Goal: Transaction & Acquisition: Purchase product/service

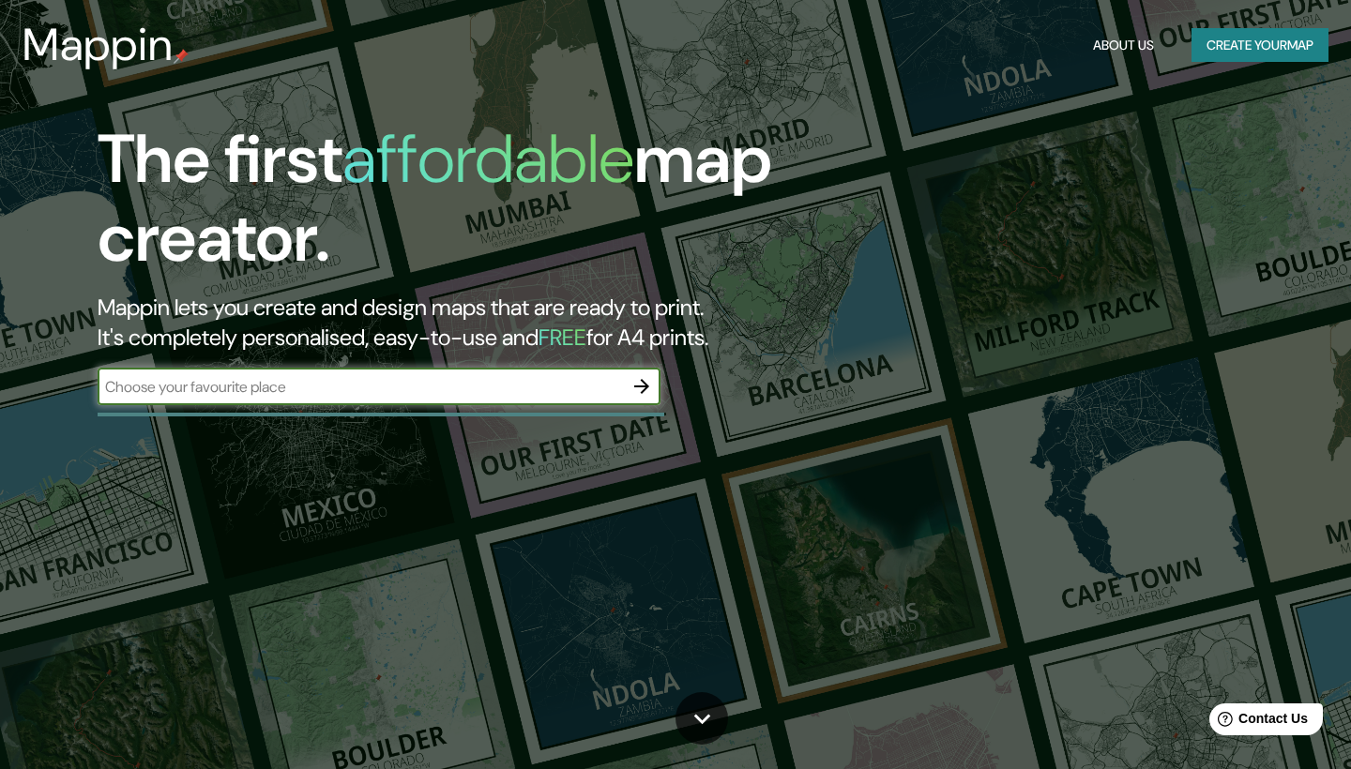
click at [586, 340] on h5 "FREE" at bounding box center [563, 337] width 48 height 29
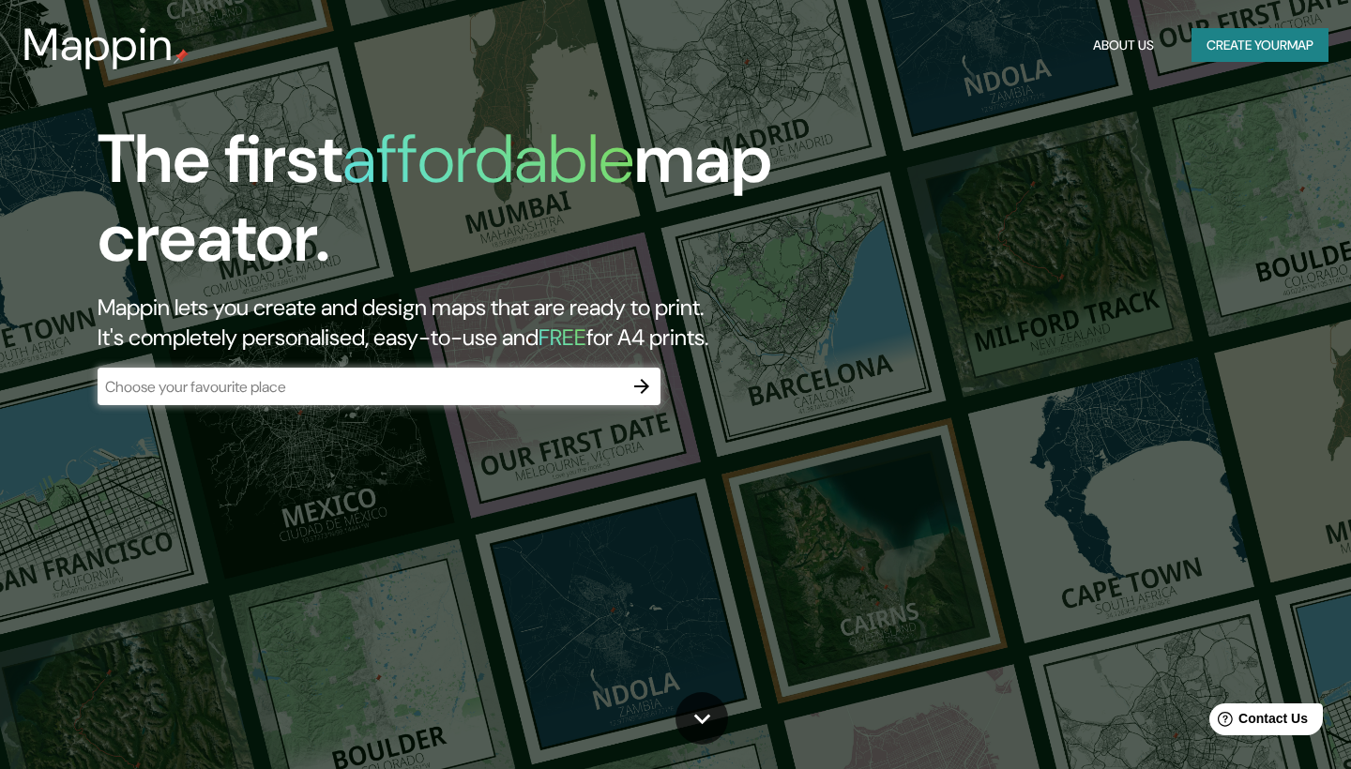
click at [643, 325] on h2 "Mappin lets you create and design maps that are ready to print. It's completely…" at bounding box center [436, 323] width 676 height 60
click at [621, 386] on input "text" at bounding box center [360, 387] width 525 height 22
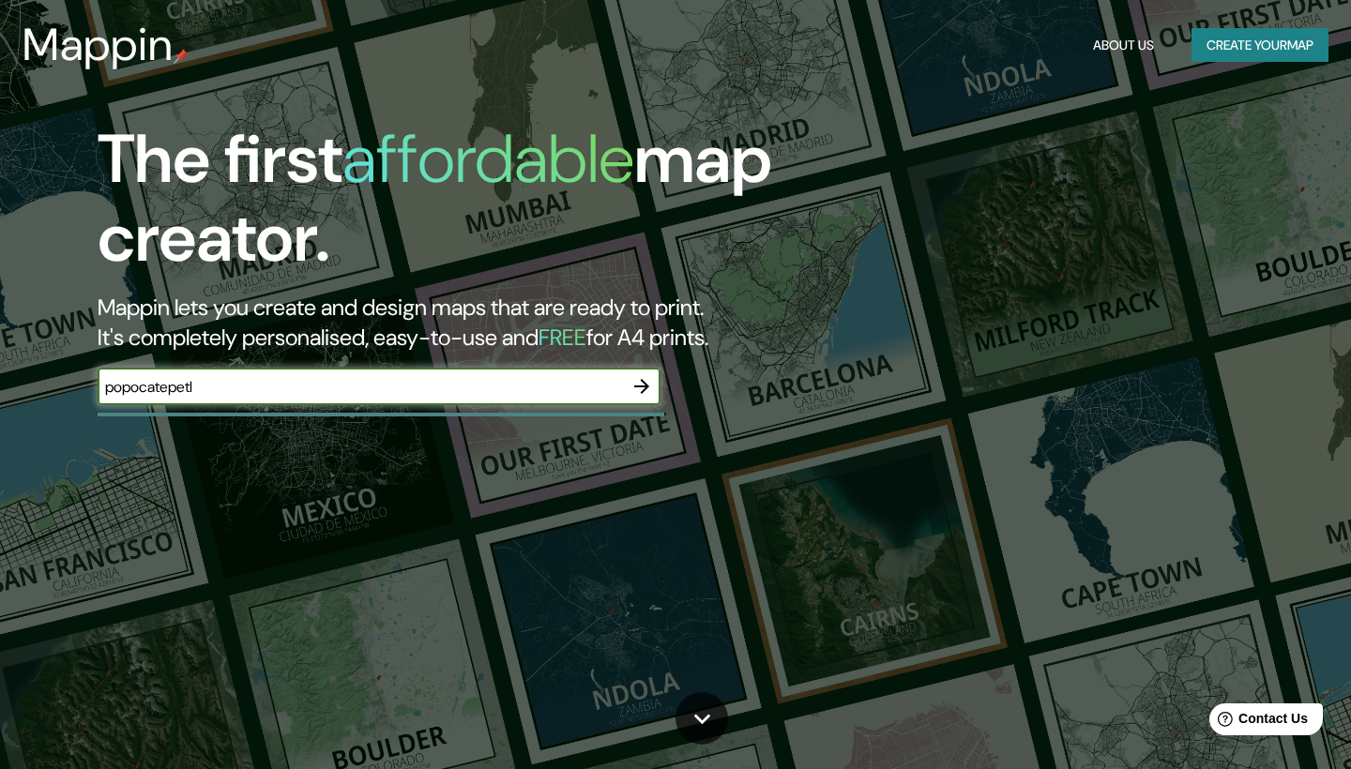
type input "popocatepetl"
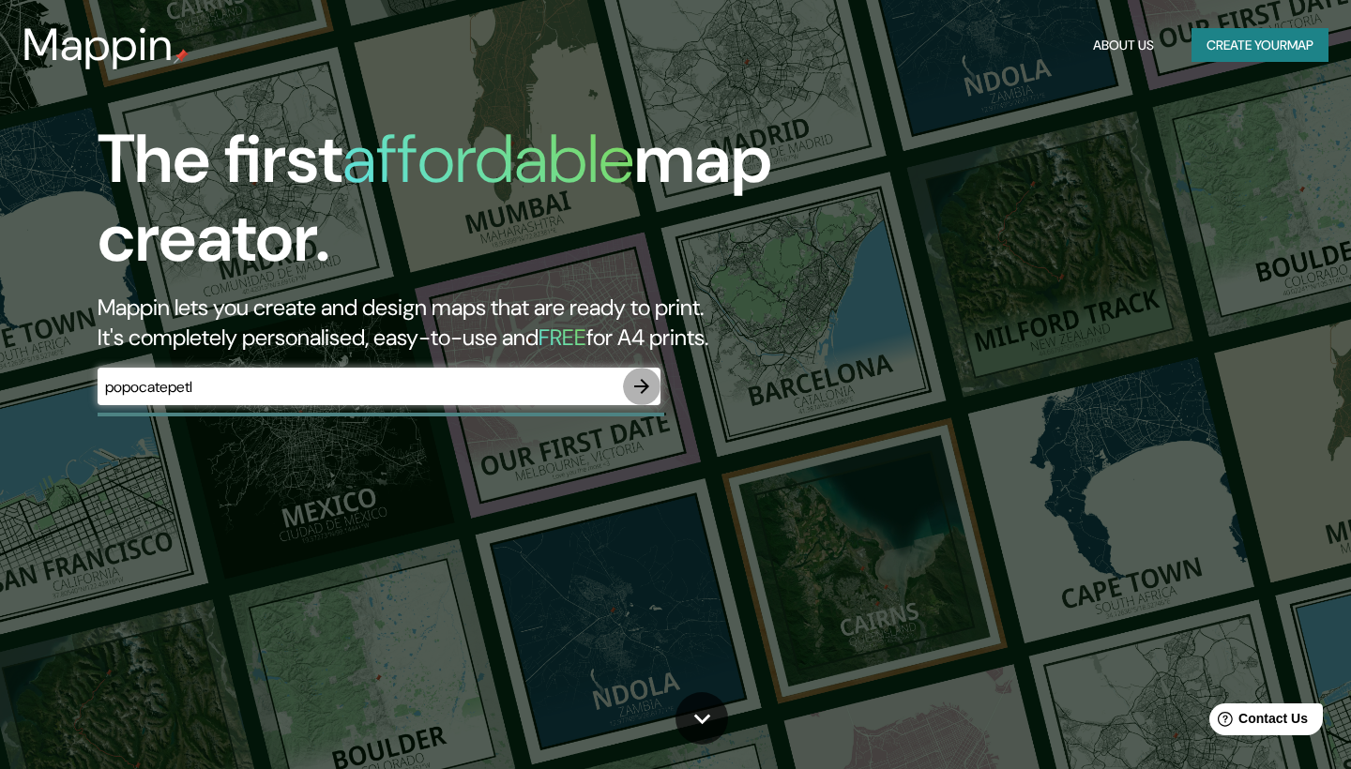
click at [647, 383] on icon "button" at bounding box center [641, 386] width 23 height 23
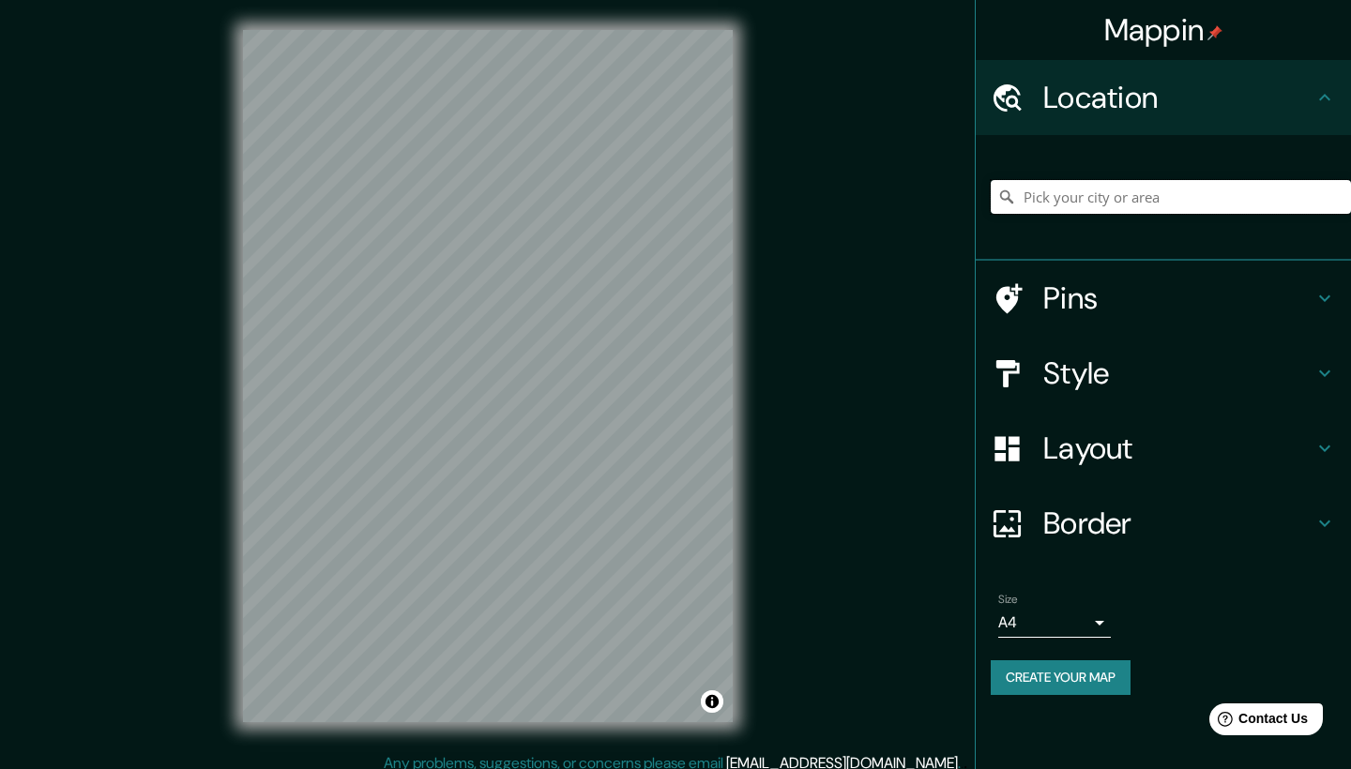
click at [1073, 206] on input "Pick your city or area" at bounding box center [1171, 197] width 360 height 34
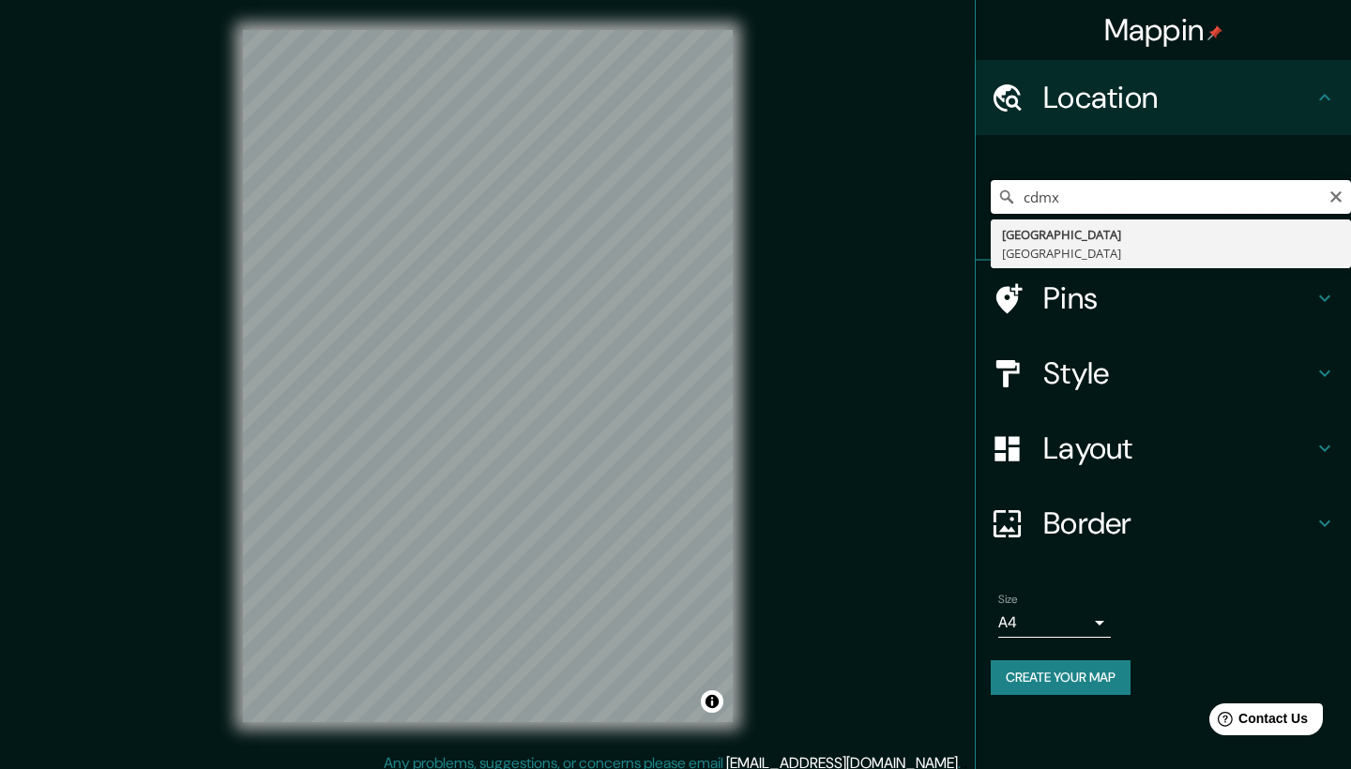
type input "[GEOGRAPHIC_DATA], [GEOGRAPHIC_DATA]"
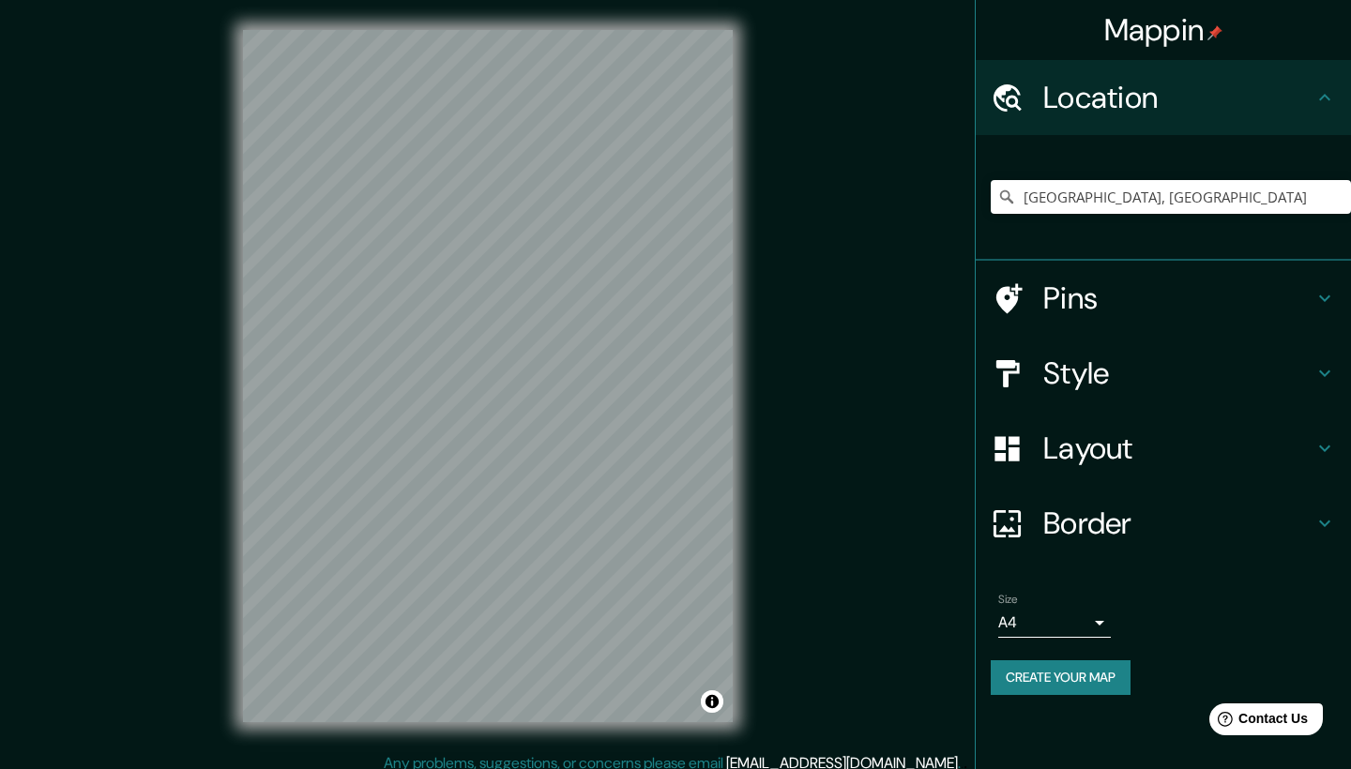
click at [1327, 367] on icon at bounding box center [1324, 373] width 23 height 23
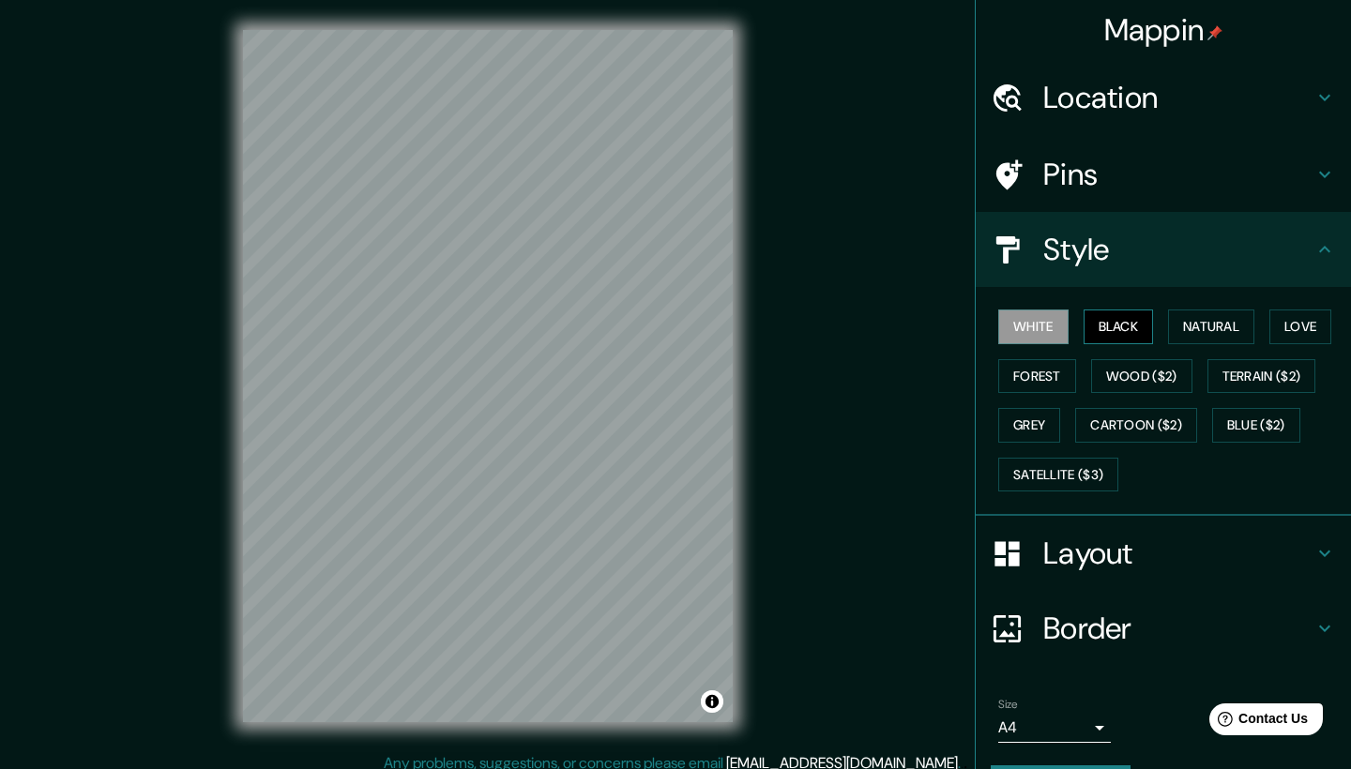
click at [1116, 327] on button "Black" at bounding box center [1119, 327] width 70 height 35
click at [1203, 330] on button "Natural" at bounding box center [1211, 327] width 86 height 35
click at [1119, 326] on button "Black" at bounding box center [1119, 327] width 70 height 35
click at [1234, 330] on button "Natural" at bounding box center [1211, 327] width 86 height 35
click at [1310, 345] on div "White Black Natural Love Forest Wood ($2) Terrain ($2) Grey Cartoon ($2) Blue (…" at bounding box center [1171, 400] width 360 height 197
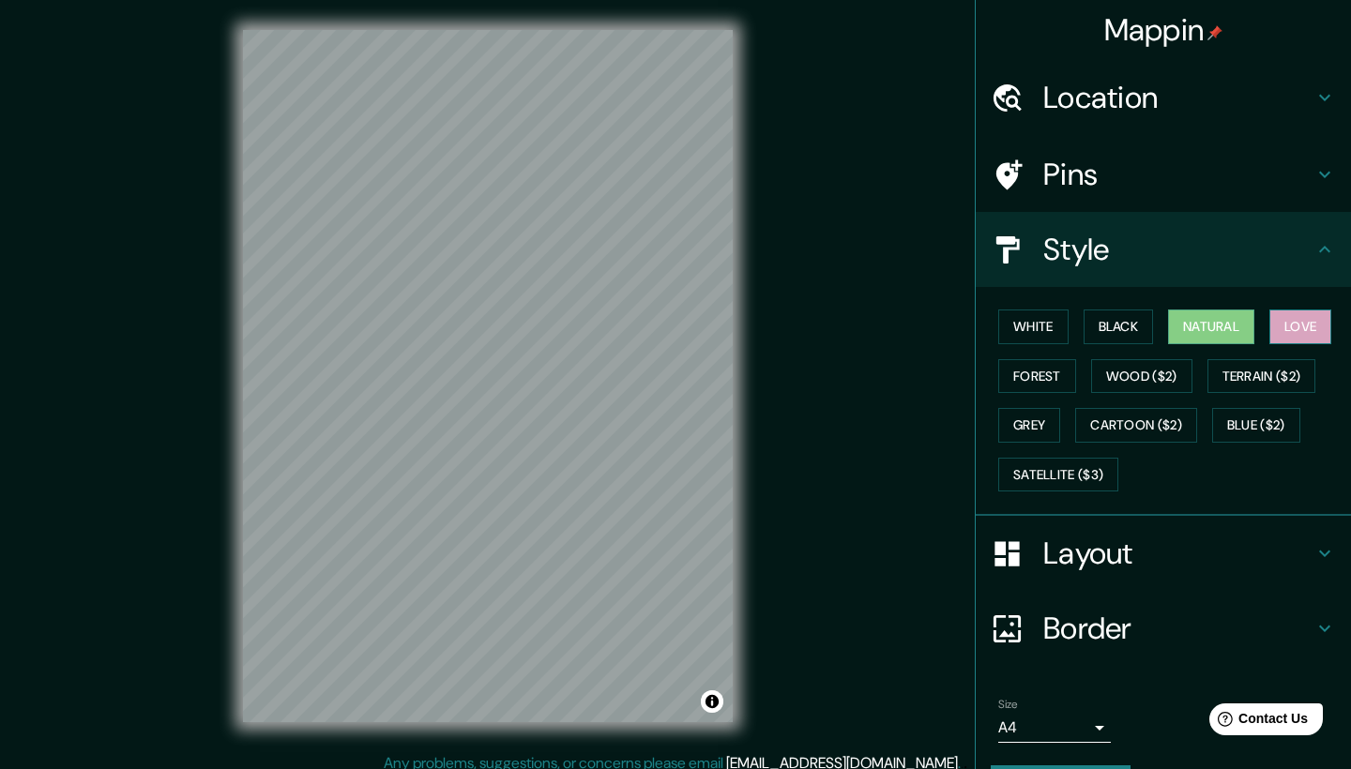
click at [1309, 336] on button "Love" at bounding box center [1300, 327] width 62 height 35
click at [1040, 371] on button "Forest" at bounding box center [1037, 376] width 78 height 35
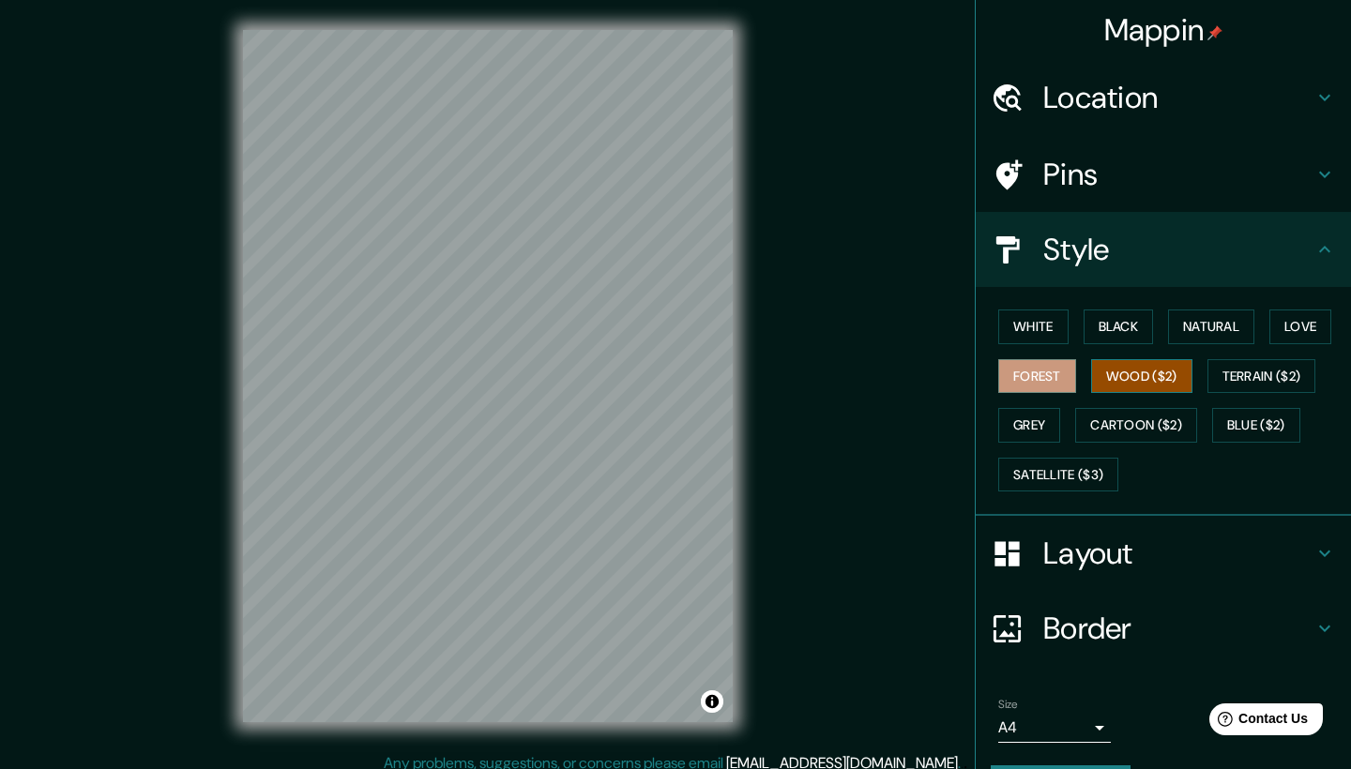
click at [1118, 377] on button "Wood ($2)" at bounding box center [1141, 376] width 101 height 35
click at [1216, 378] on button "Terrain ($2)" at bounding box center [1261, 376] width 109 height 35
